Goal: Task Accomplishment & Management: Use online tool/utility

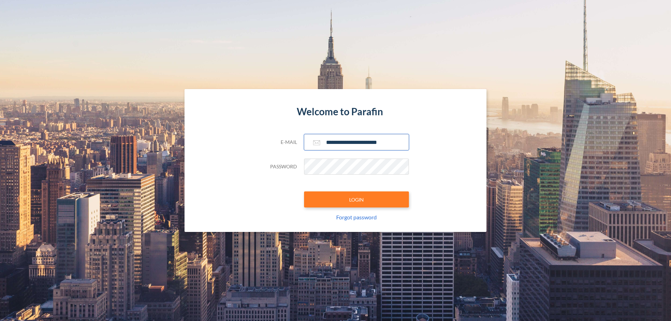
type input "**********"
click at [357, 200] on button "LOGIN" at bounding box center [356, 200] width 105 height 16
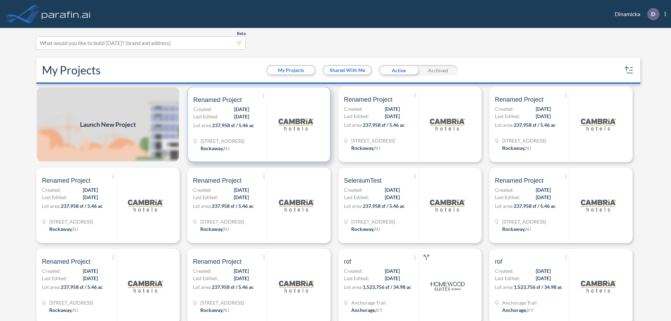
scroll to position [2, 0]
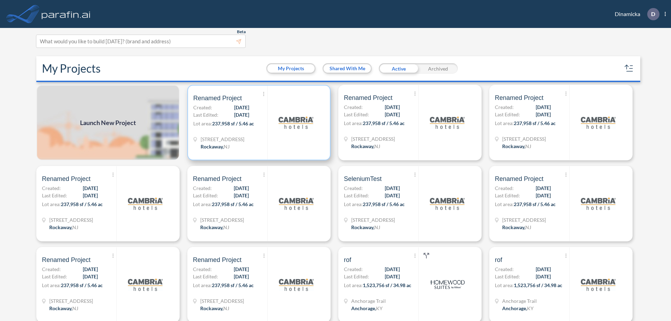
click at [258, 123] on p "Lot area: 237,958 sf / 5.46 ac" at bounding box center [230, 125] width 74 height 10
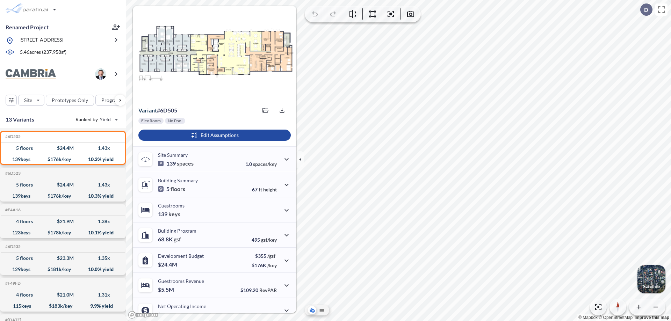
scroll to position [35, 0]
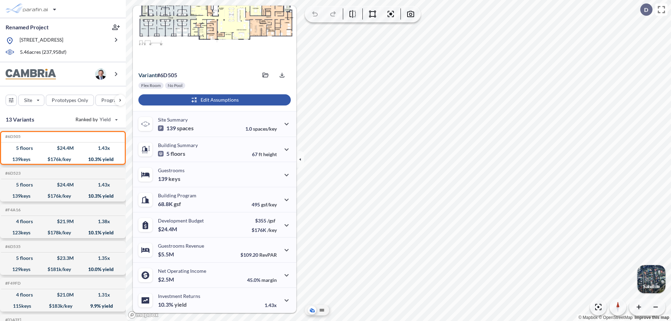
click at [214, 100] on div "button" at bounding box center [214, 99] width 152 height 11
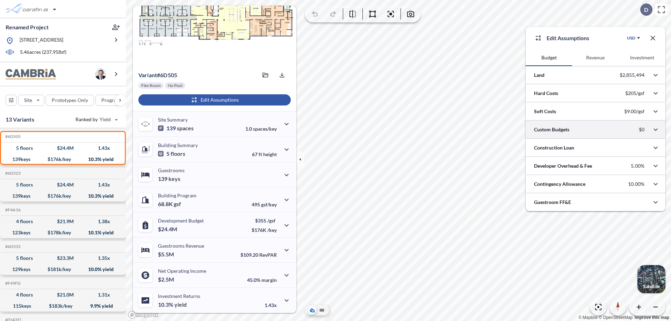
click at [596, 130] on div at bounding box center [596, 130] width 140 height 18
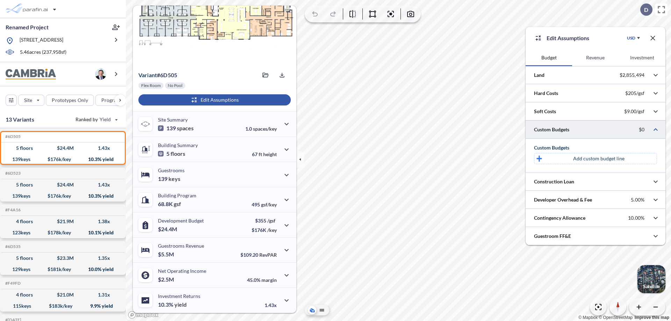
click at [599, 159] on p "Add custom budget line" at bounding box center [598, 158] width 51 height 7
